Goal: Task Accomplishment & Management: Manage account settings

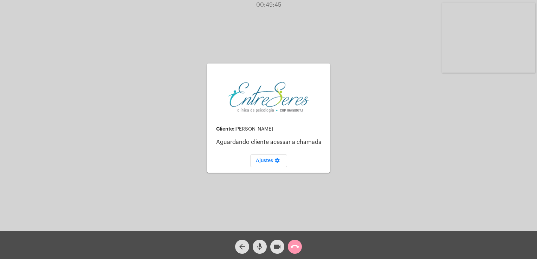
click at [288, 254] on div "call_end" at bounding box center [295, 245] width 18 height 18
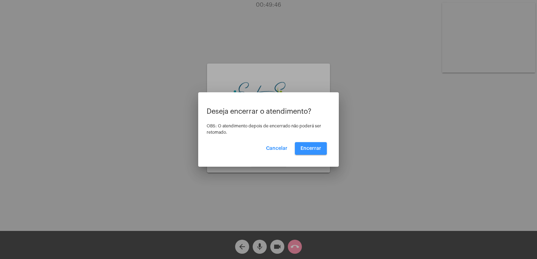
click at [303, 145] on button "Encerrar" at bounding box center [311, 148] width 32 height 13
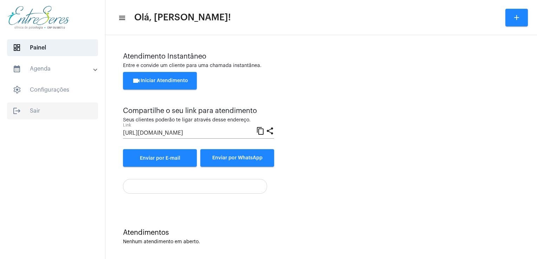
click at [35, 109] on span "logout Sair" at bounding box center [52, 111] width 91 height 17
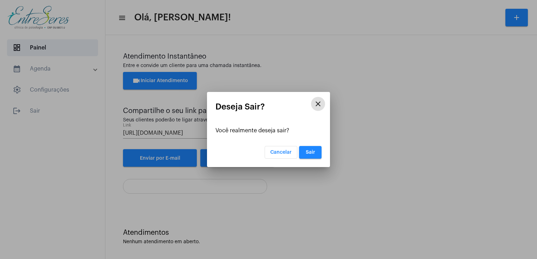
click at [320, 147] on button "Sair" at bounding box center [310, 152] width 22 height 13
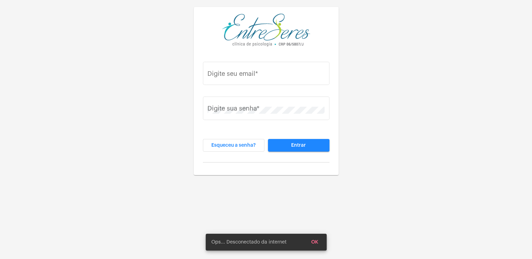
type input "[PERSON_NAME][EMAIL_ADDRESS][DOMAIN_NAME]"
